Goal: Information Seeking & Learning: Learn about a topic

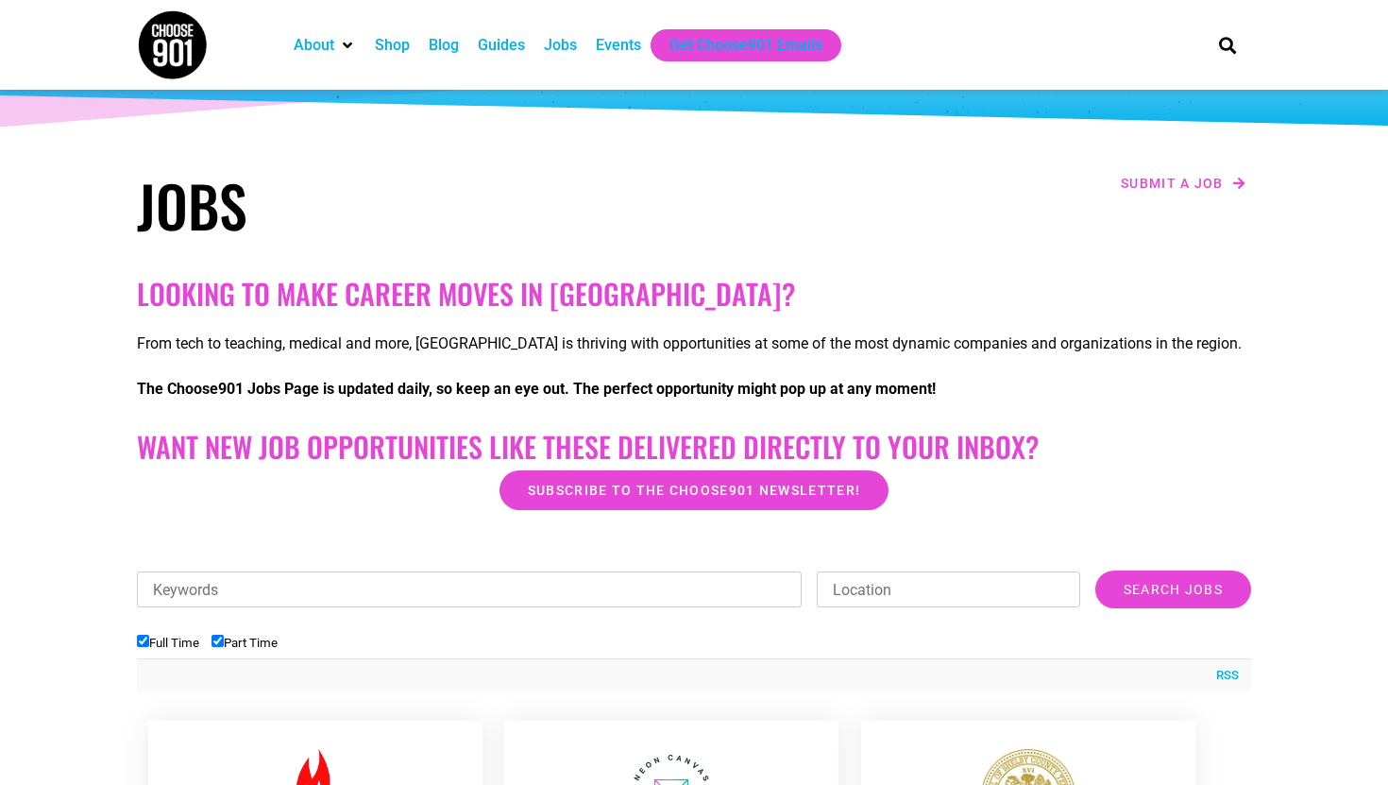
scroll to position [375, 0]
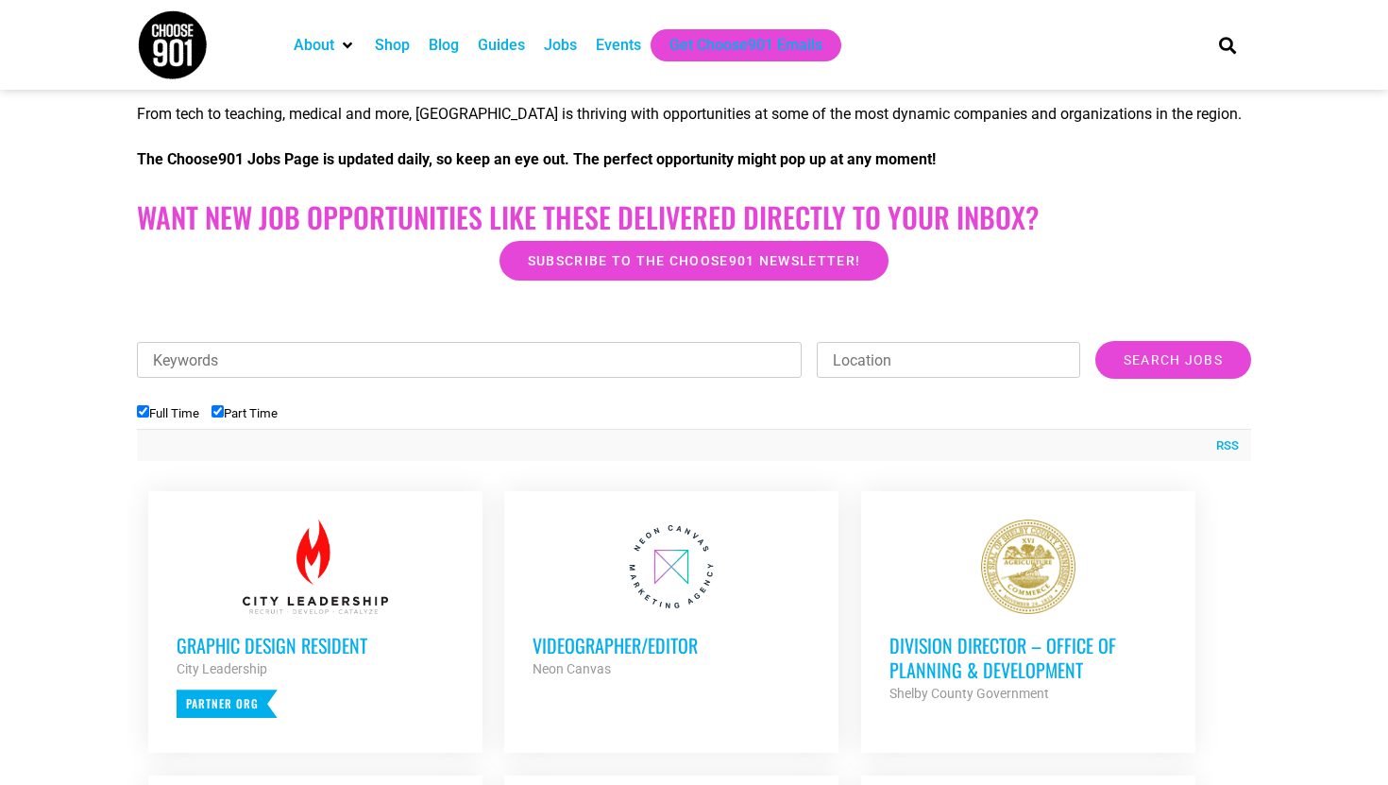
click at [254, 414] on label "Part Time" at bounding box center [245, 413] width 66 height 14
click at [224, 414] on input "Part Time" at bounding box center [218, 411] width 12 height 12
checkbox input "false"
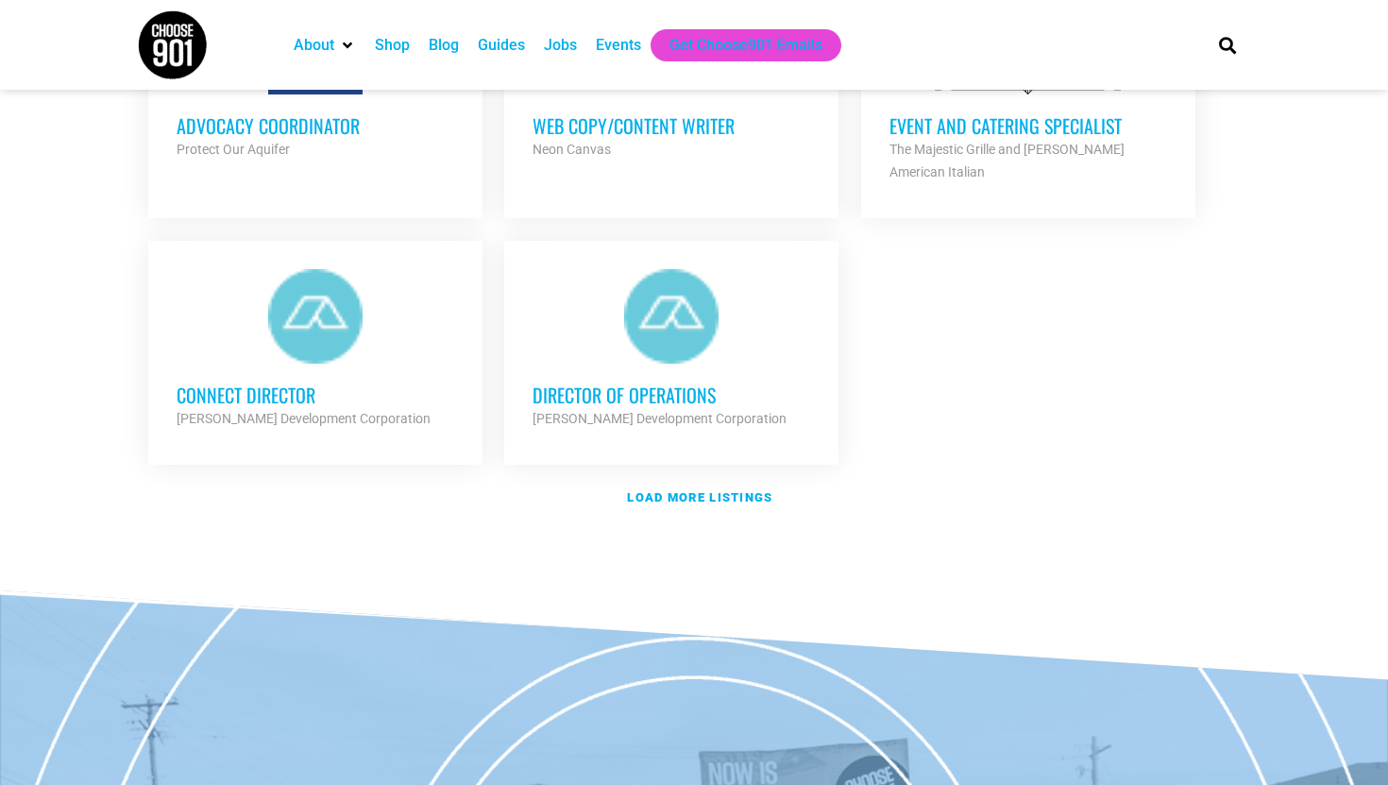
scroll to position [2245, 0]
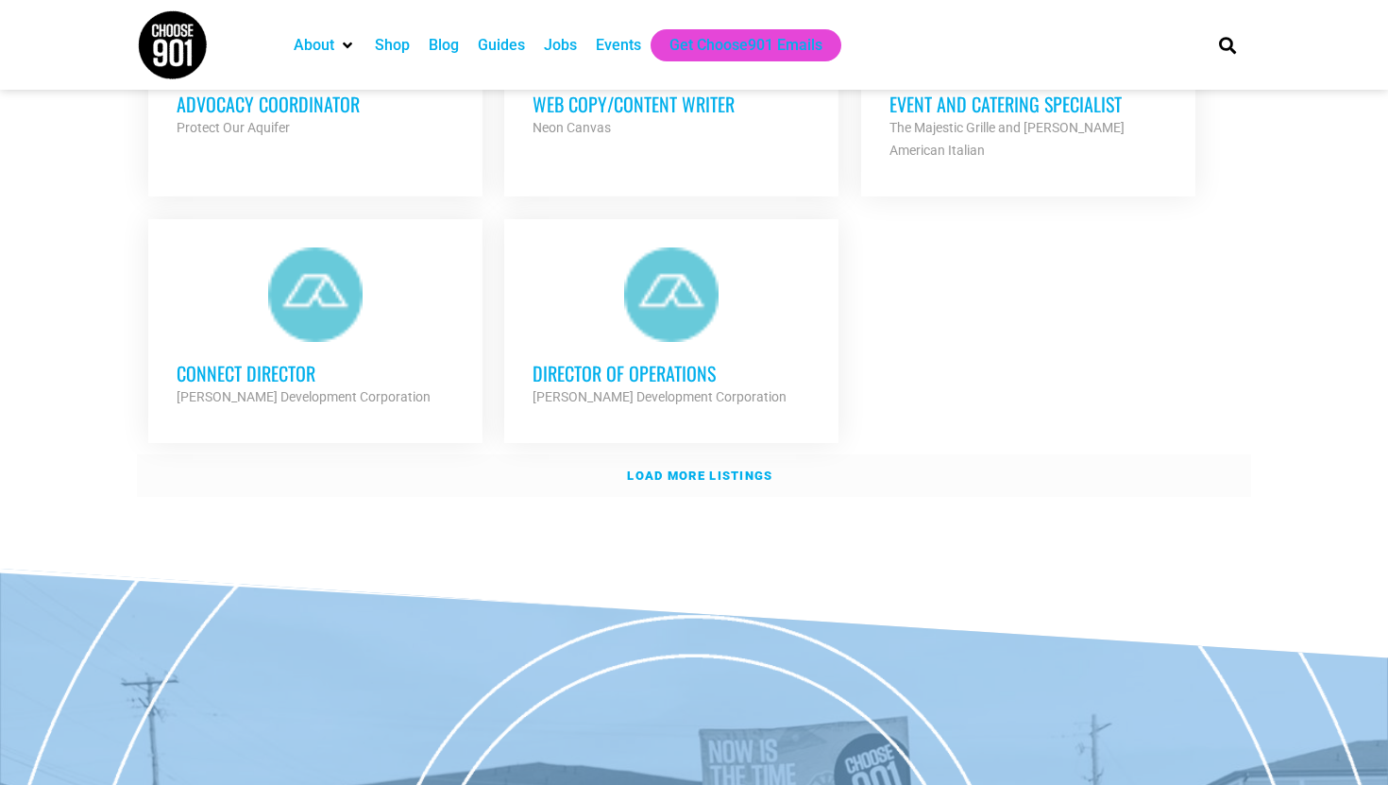
click at [673, 468] on strong "Load more listings" at bounding box center [699, 475] width 145 height 14
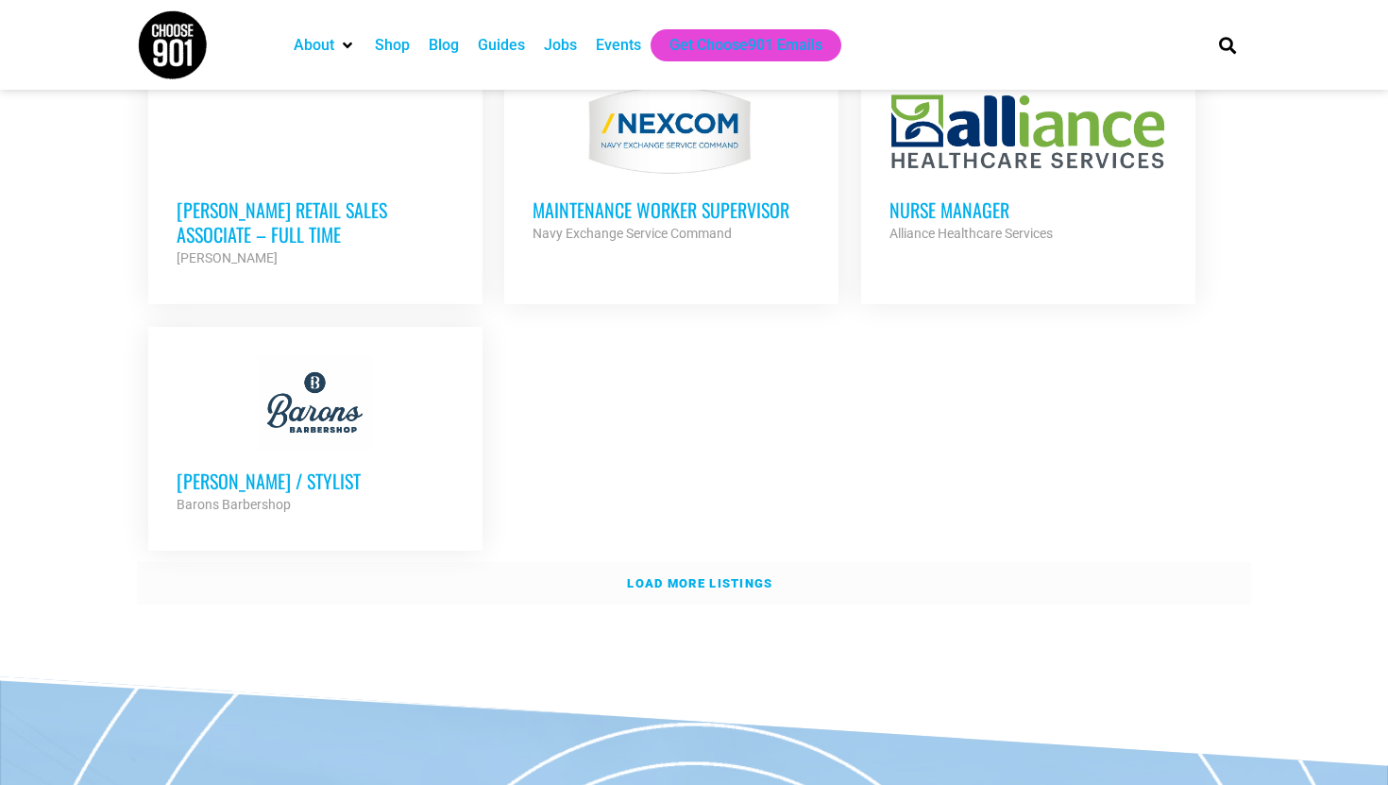
scroll to position [4033, 0]
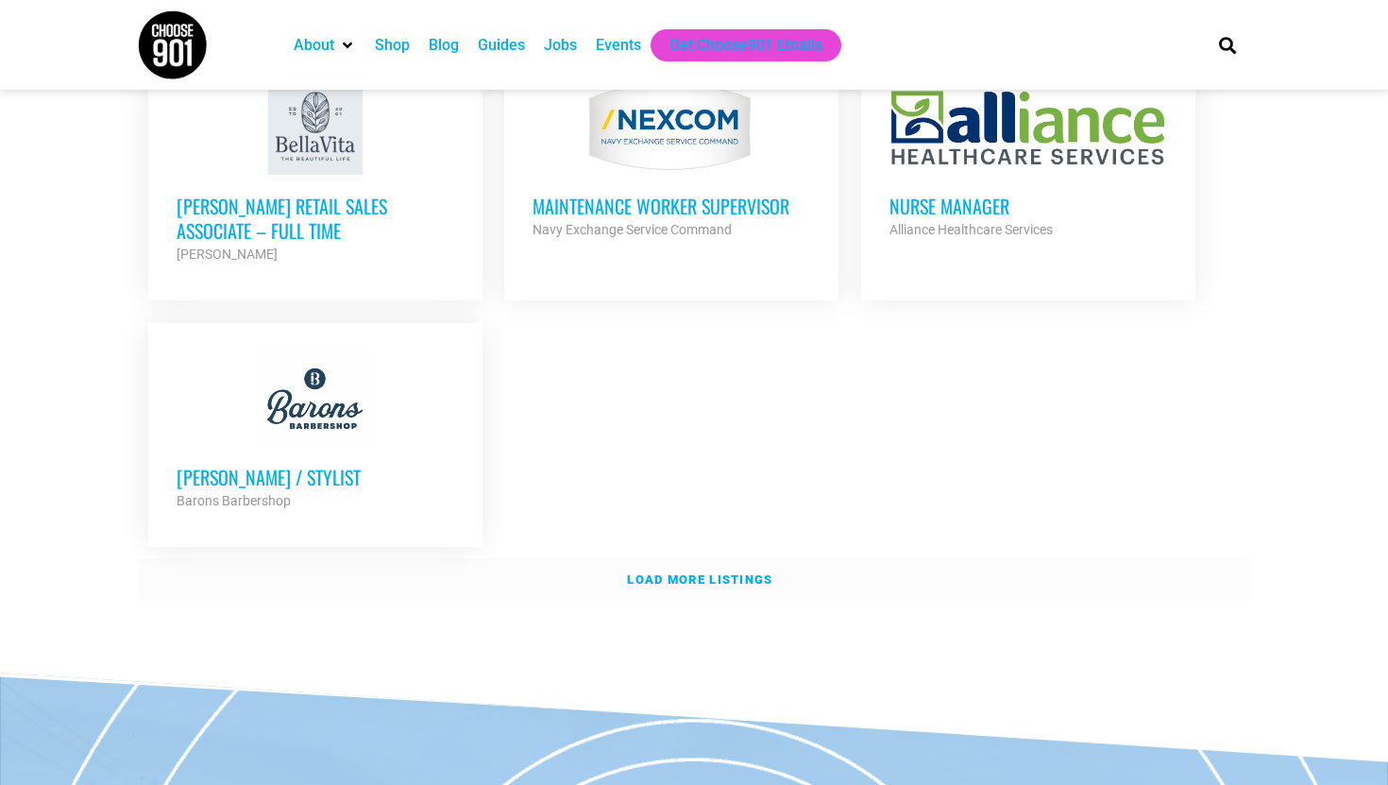
click at [670, 572] on link "Load more listings" at bounding box center [694, 579] width 1114 height 43
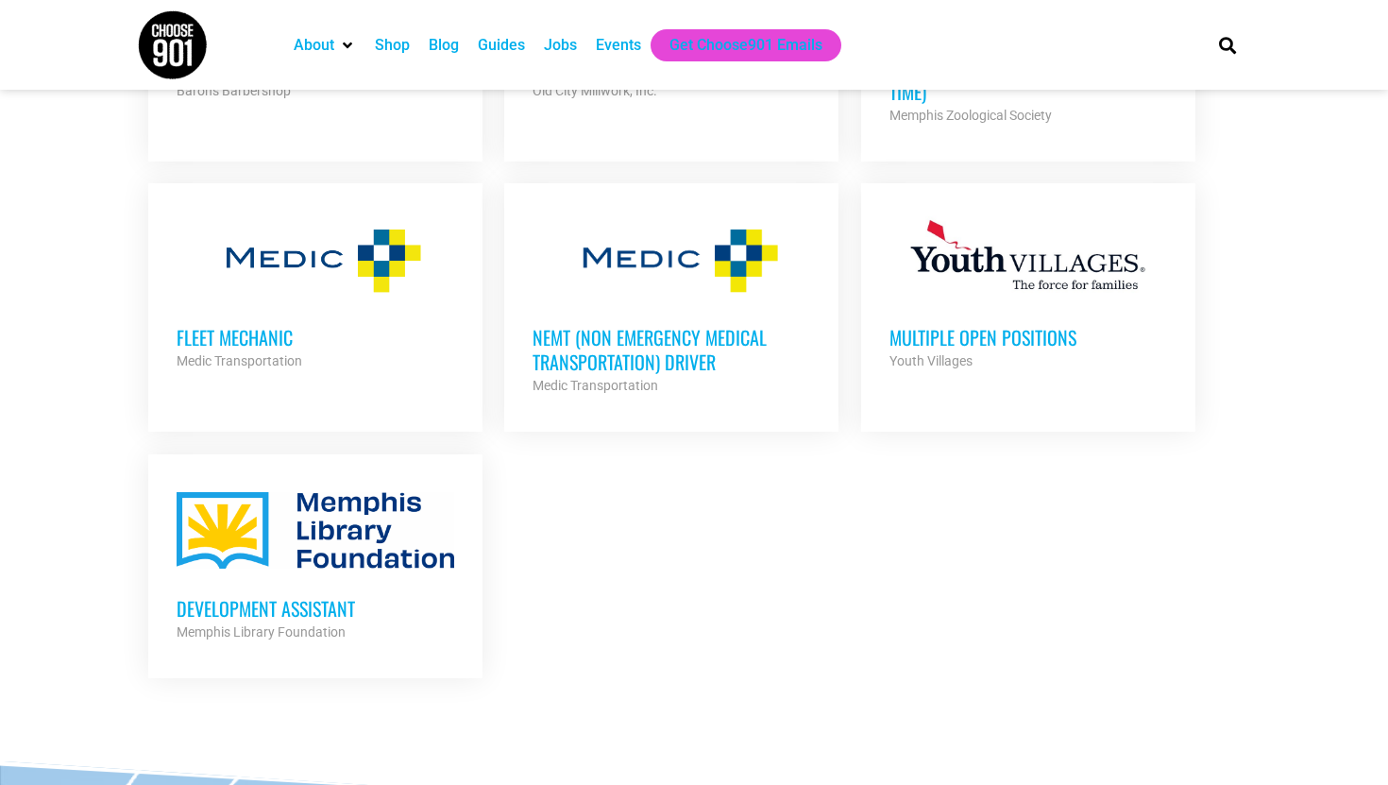
scroll to position [4444, 0]
click at [323, 623] on strong "Memphis Library Foundation" at bounding box center [261, 630] width 169 height 15
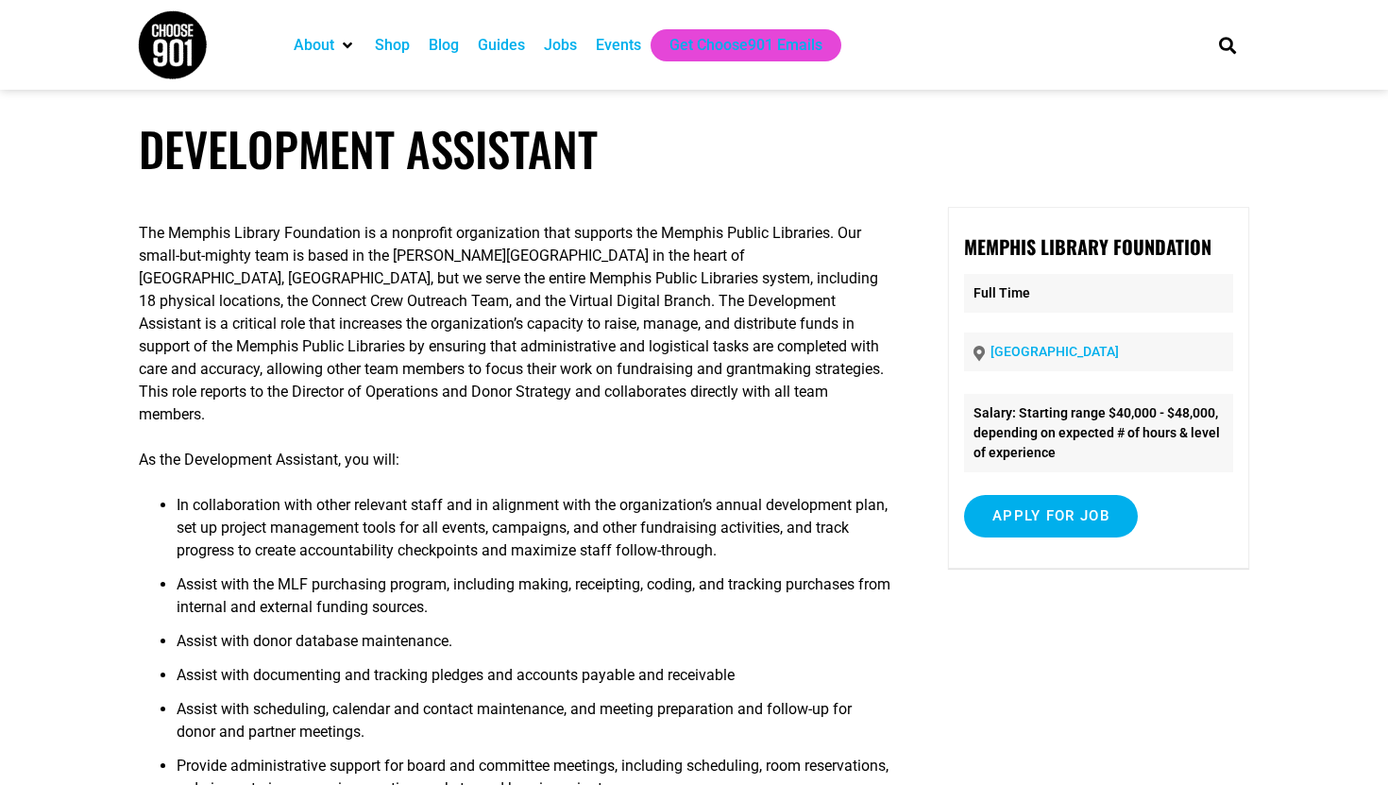
click at [287, 240] on p "The Memphis Library Foundation is a nonprofit organization that supports the Me…" at bounding box center [516, 324] width 754 height 204
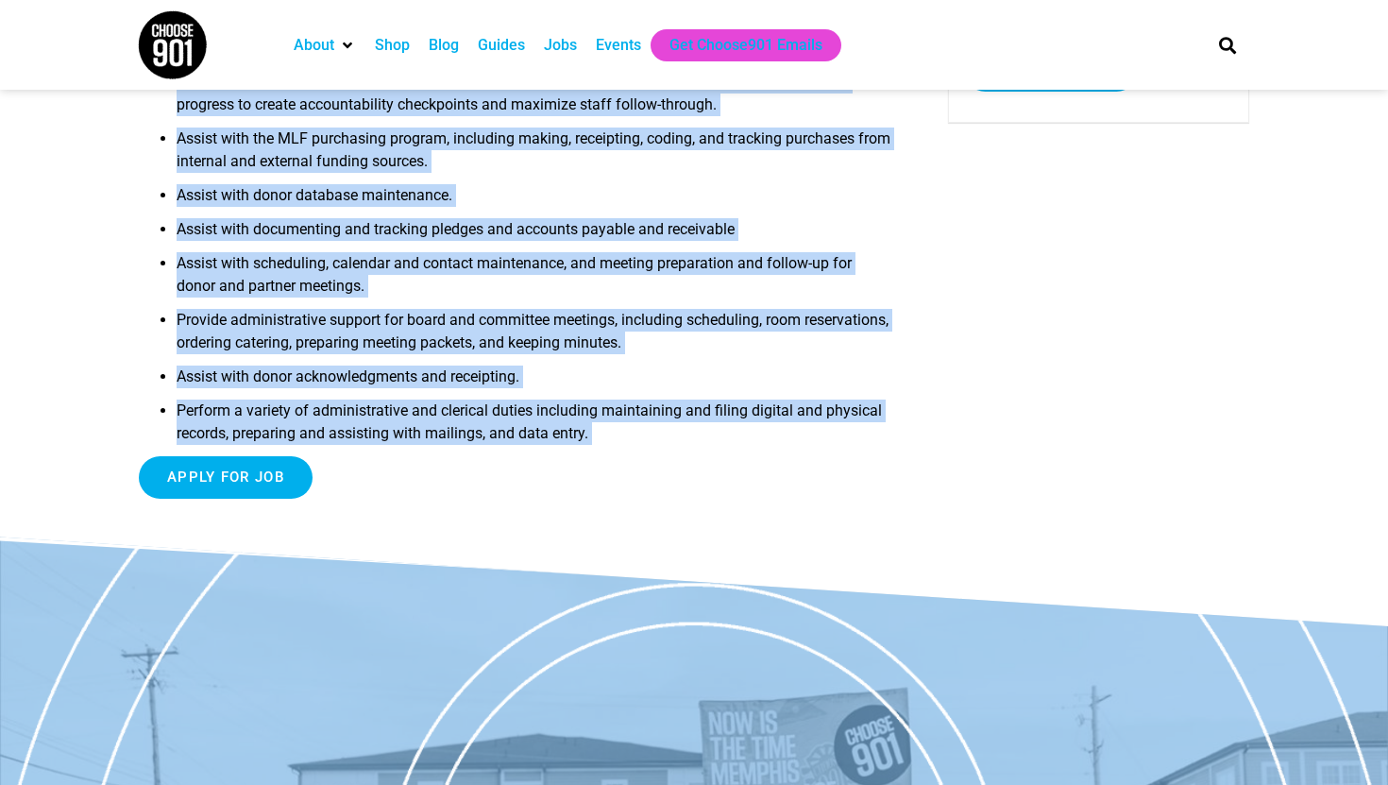
scroll to position [497, 0]
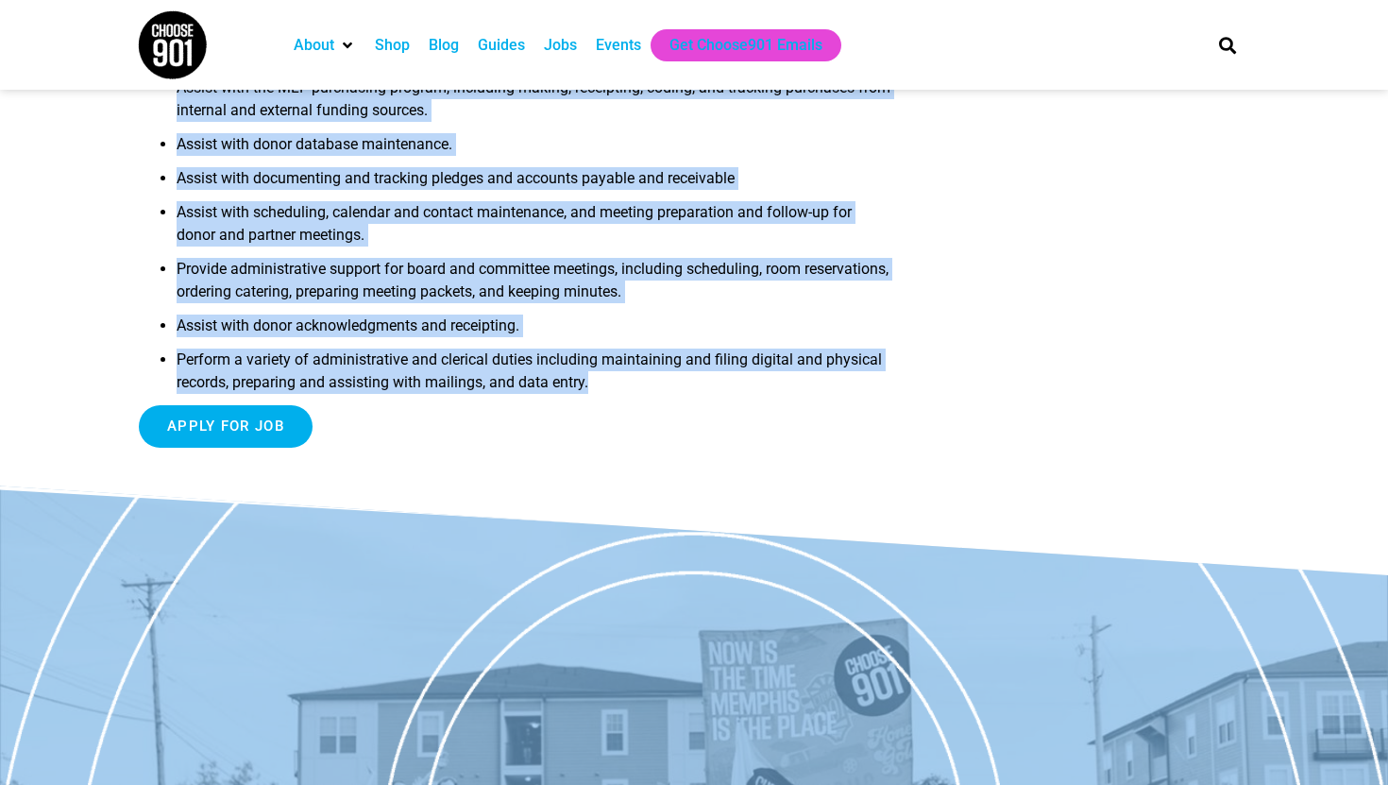
drag, startPoint x: 287, startPoint y: 240, endPoint x: 609, endPoint y: 359, distance: 343.3
click at [610, 359] on div "The Memphis Library Foundation is a nonprofit organization that supports the Me…" at bounding box center [516, 86] width 754 height 753
copy div "The Memphis Library Foundation is a nonprofit organization that supports the Me…"
